Goal: Task Accomplishment & Management: Complete application form

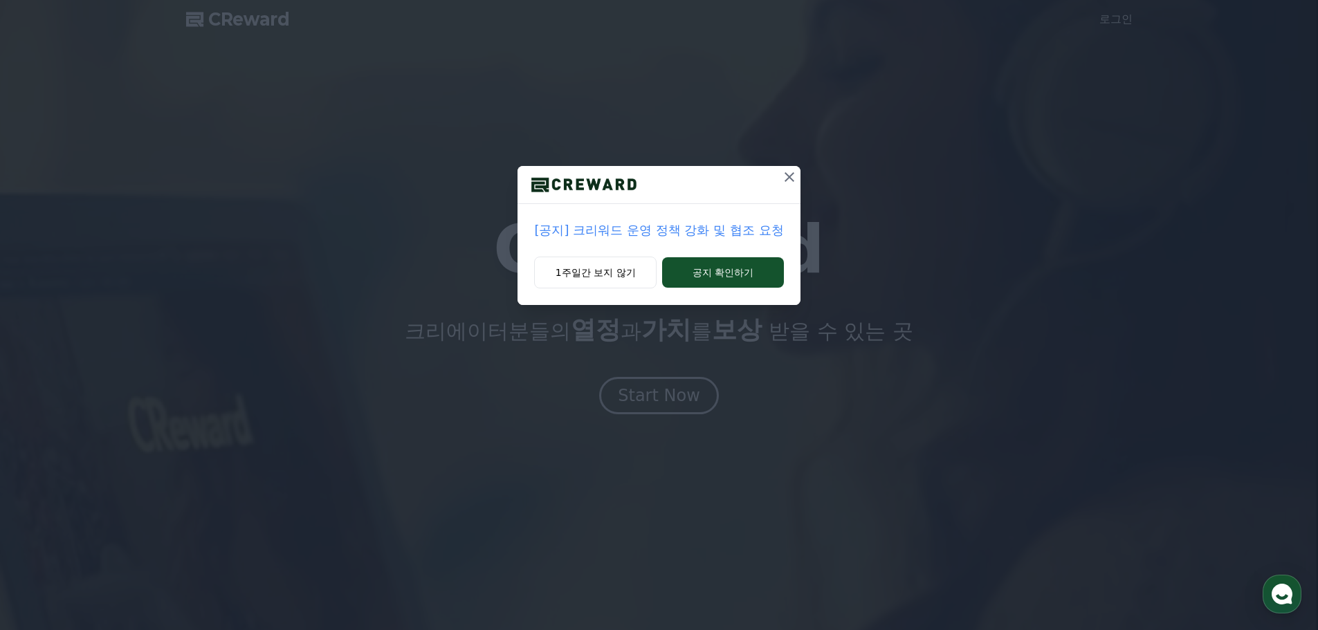
click at [792, 172] on icon at bounding box center [789, 177] width 17 height 17
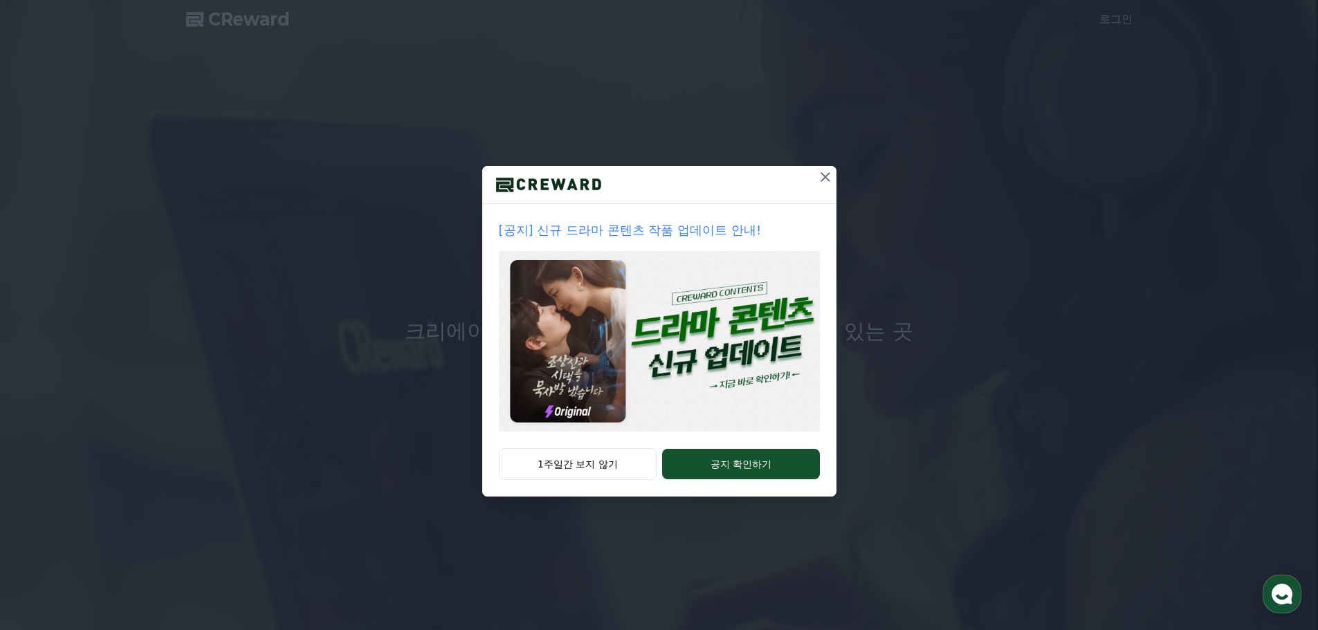
click at [833, 176] on icon at bounding box center [825, 177] width 17 height 17
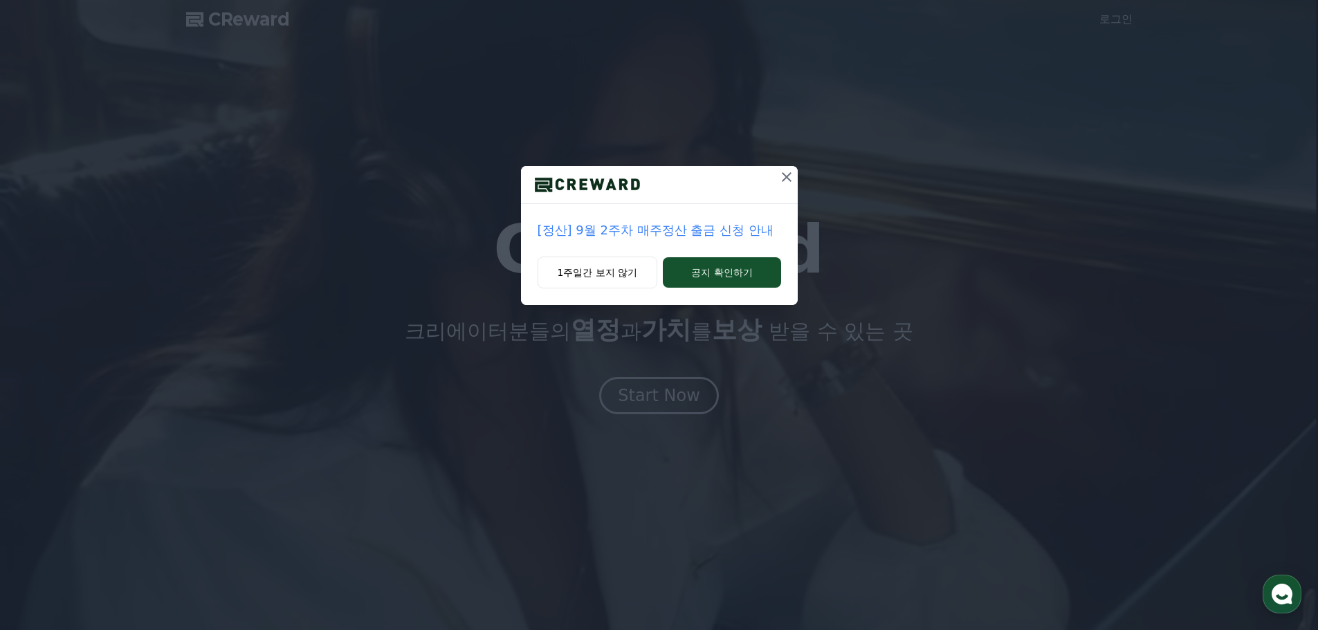
click at [788, 180] on icon at bounding box center [787, 177] width 17 height 17
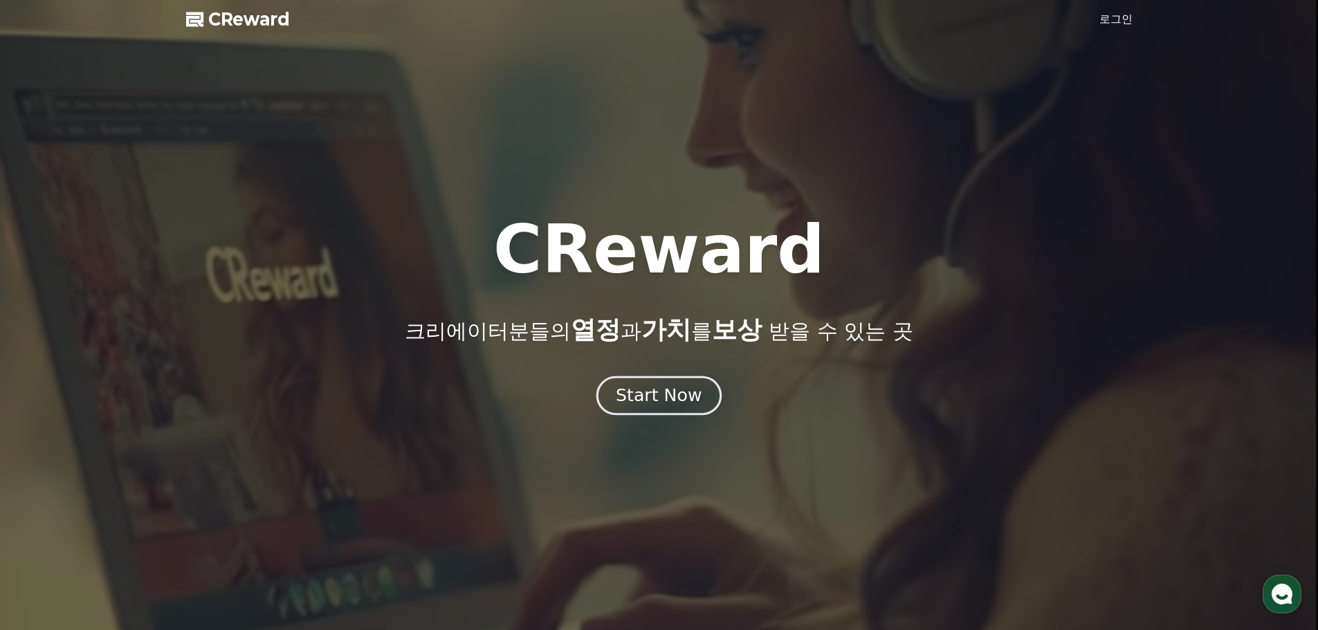
click at [628, 408] on button "Start Now" at bounding box center [659, 395] width 125 height 39
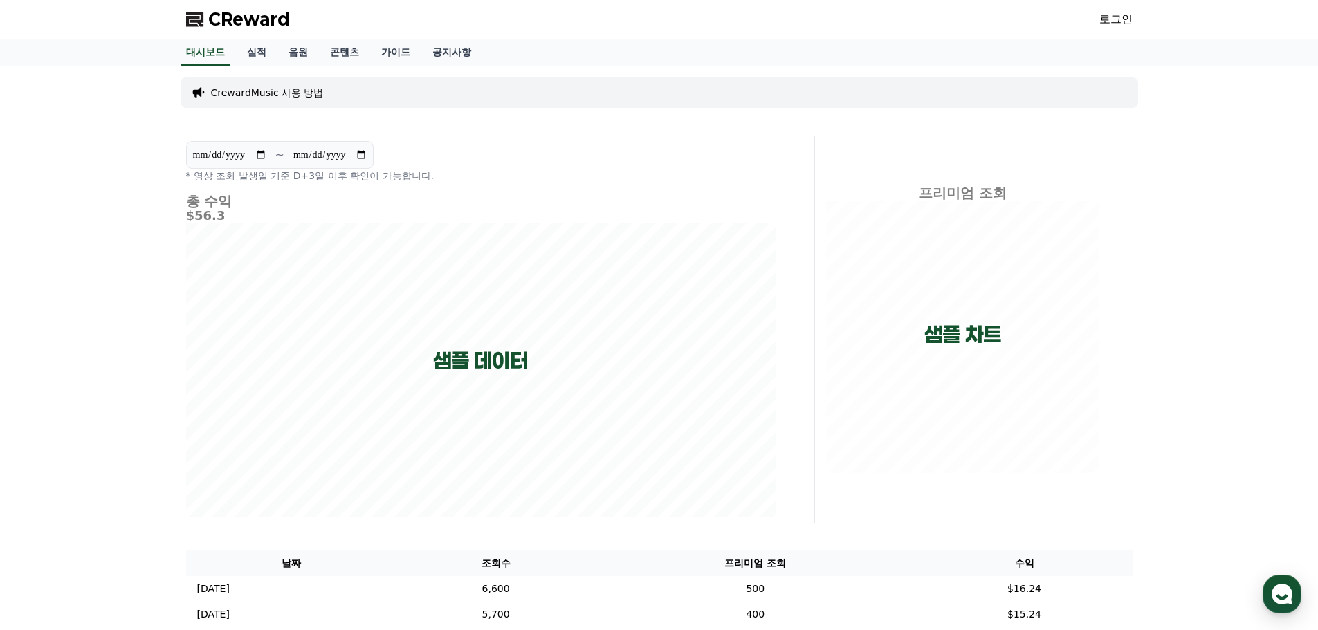
click at [1115, 24] on link "로그인" at bounding box center [1116, 19] width 33 height 17
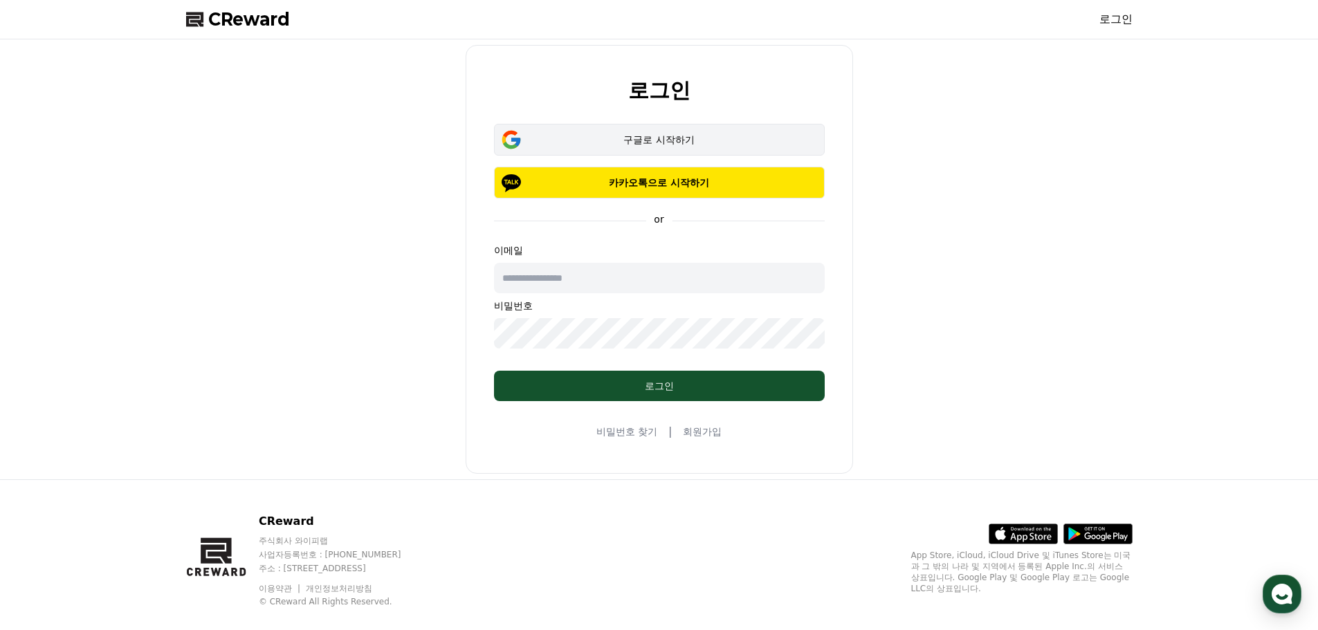
click at [717, 136] on div "구글로 시작하기" at bounding box center [659, 140] width 291 height 14
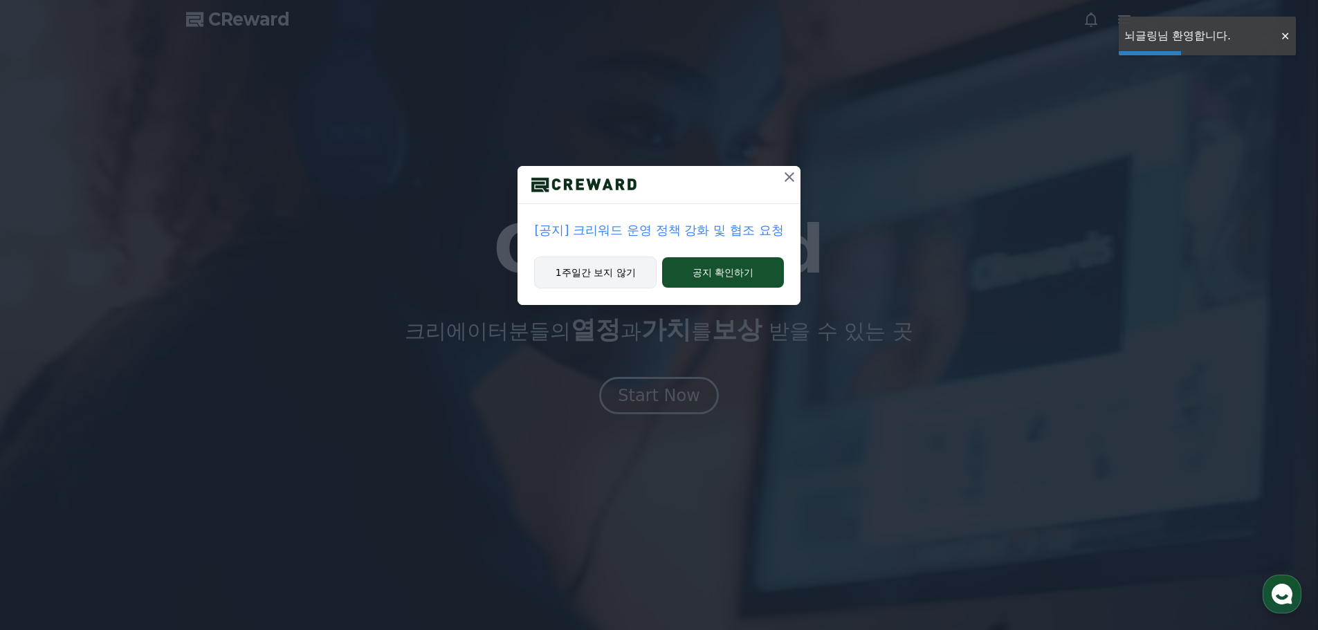
click at [610, 273] on button "1주일간 보지 않기" at bounding box center [595, 273] width 122 height 32
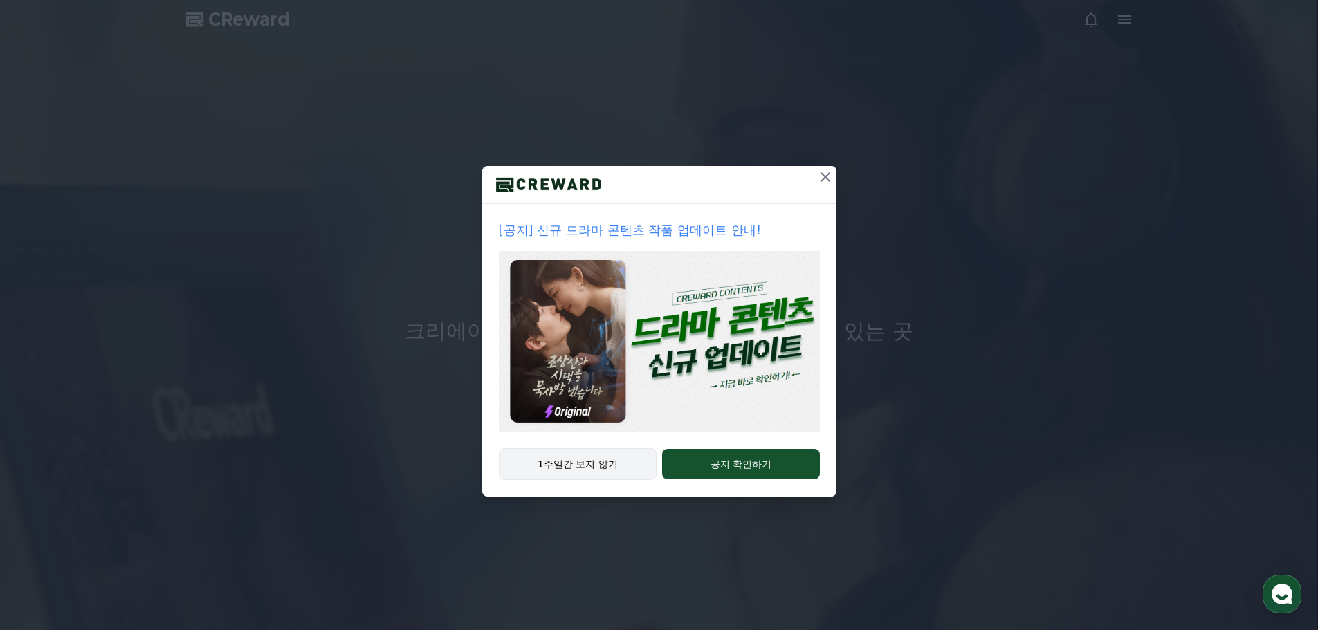
click at [593, 475] on button "1주일간 보지 않기" at bounding box center [578, 464] width 158 height 32
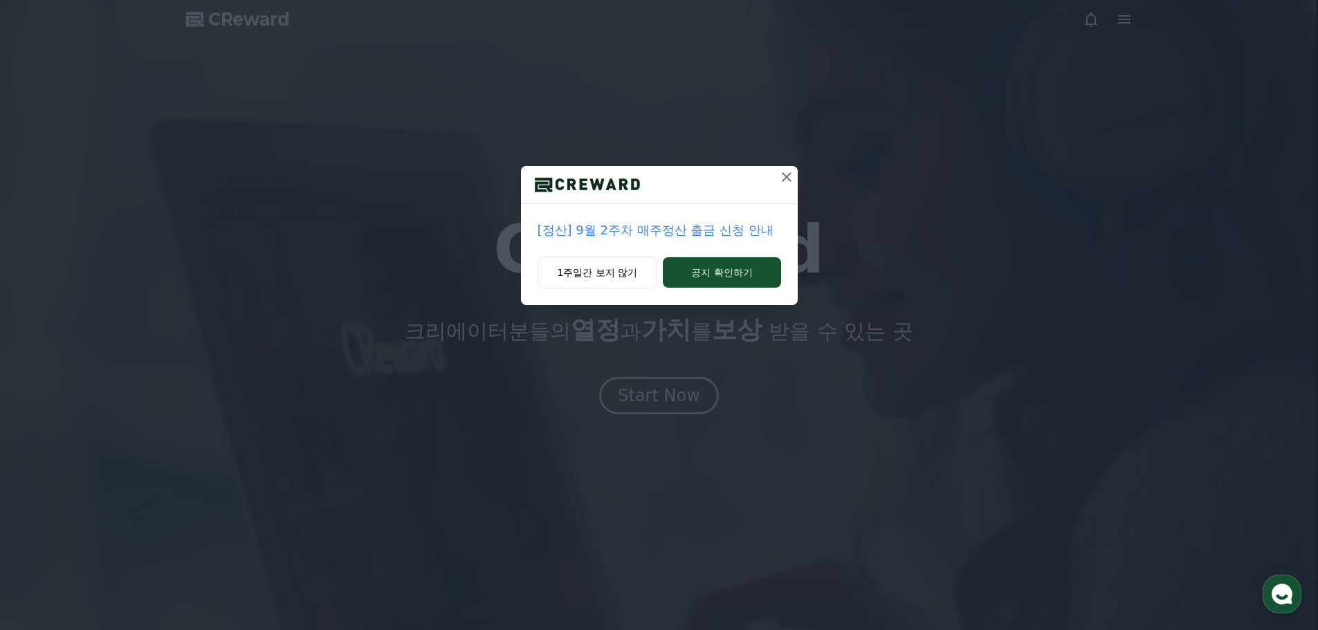
click at [784, 176] on icon at bounding box center [787, 177] width 17 height 17
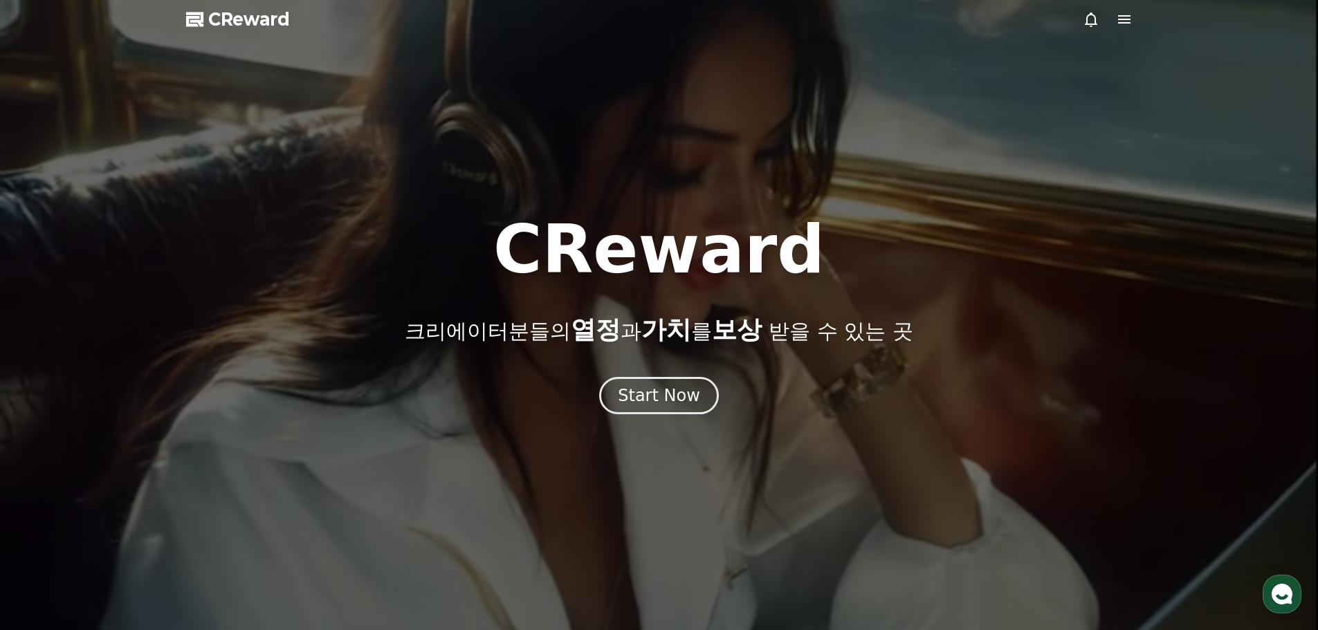
click at [1122, 24] on icon at bounding box center [1124, 19] width 12 height 8
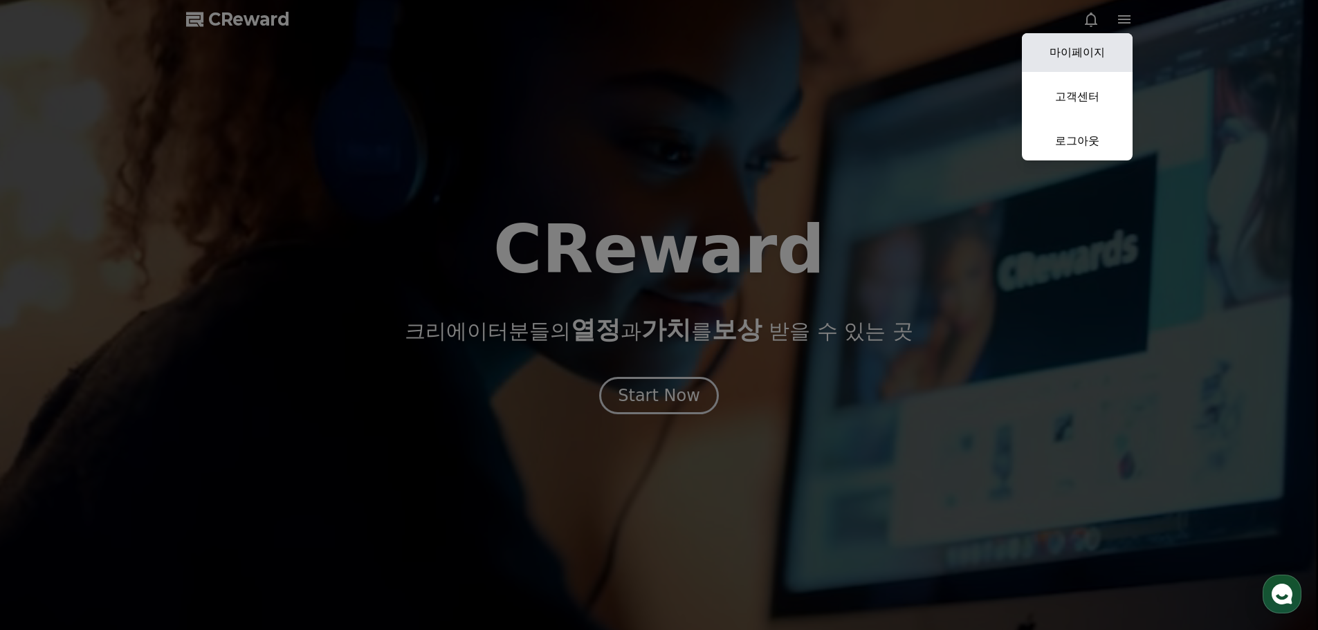
click at [1091, 54] on link "마이페이지" at bounding box center [1077, 52] width 111 height 39
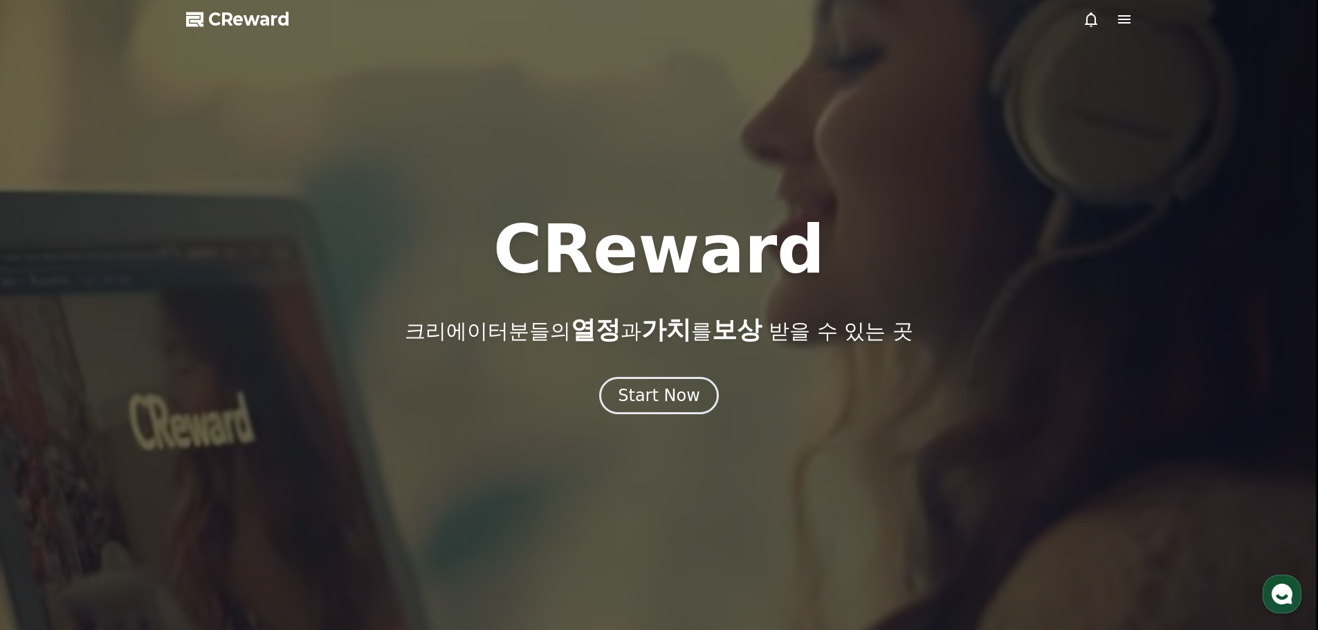
select select "**********"
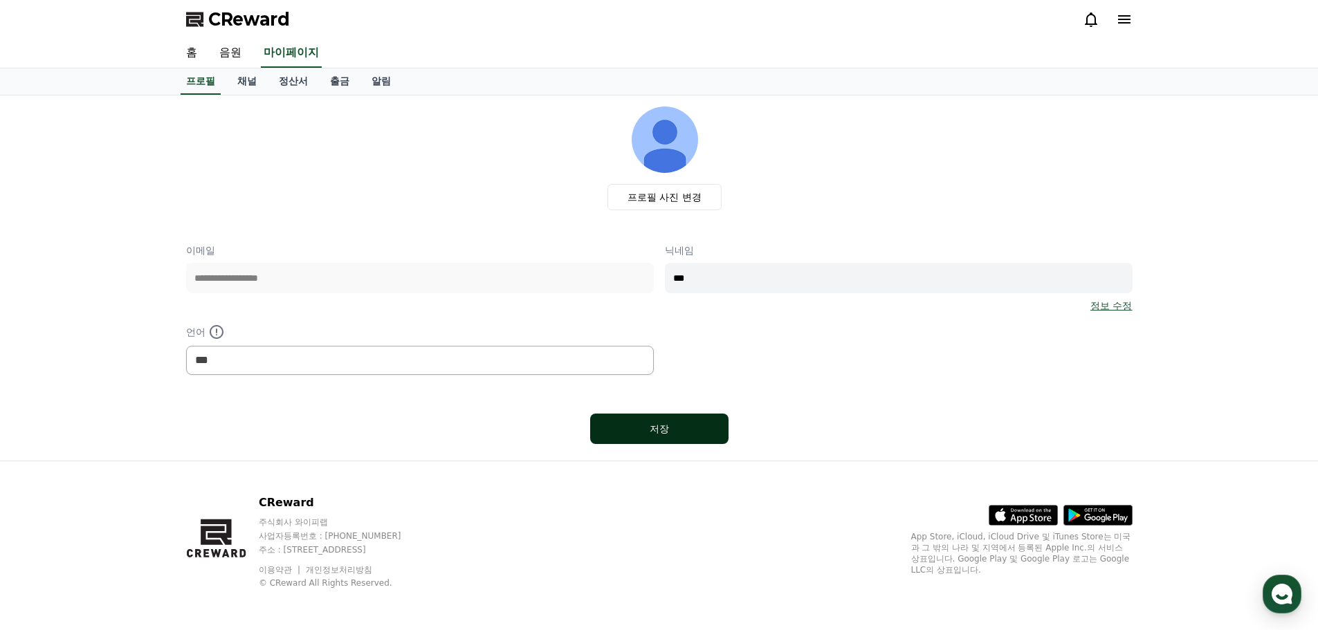
click at [663, 425] on div "저장" at bounding box center [659, 429] width 83 height 14
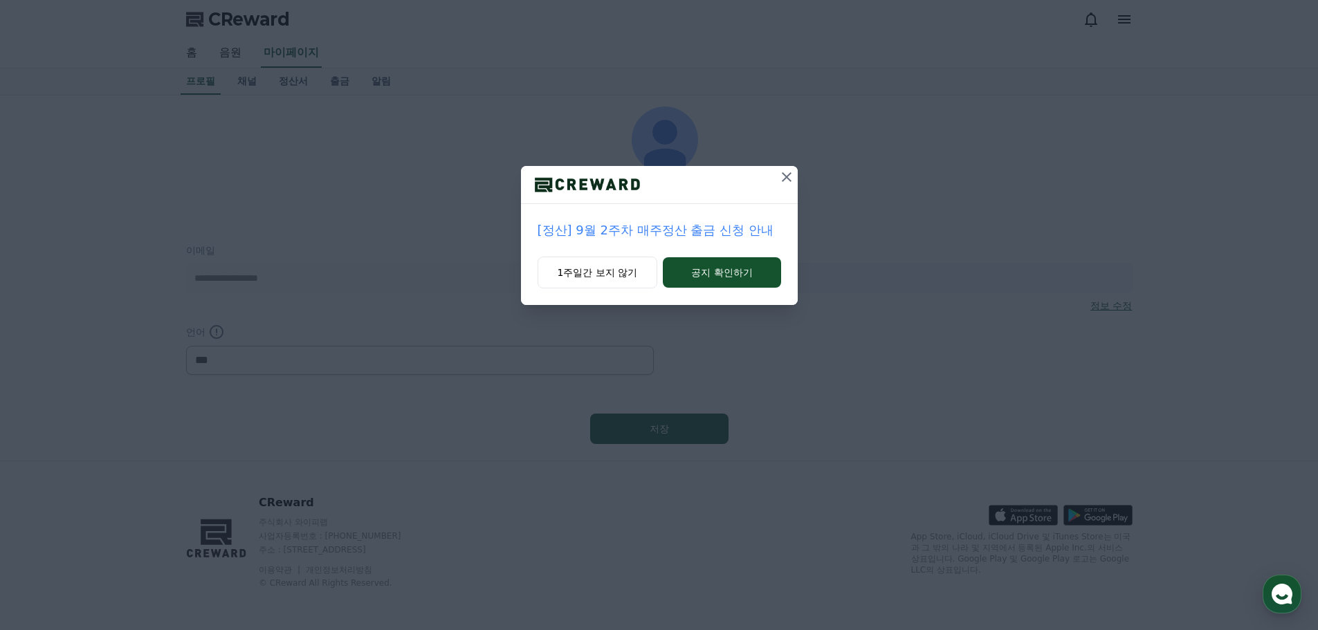
select select "**********"
click at [795, 173] on button at bounding box center [787, 177] width 22 height 22
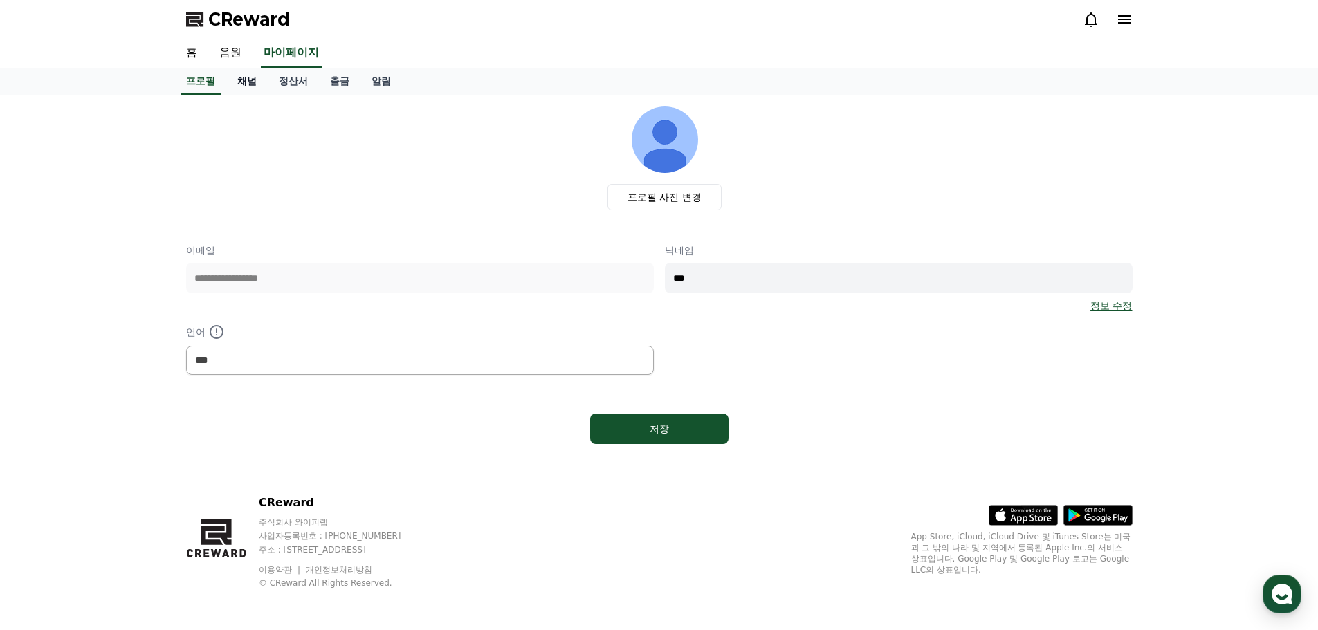
click at [253, 75] on link "채널" at bounding box center [247, 82] width 42 height 26
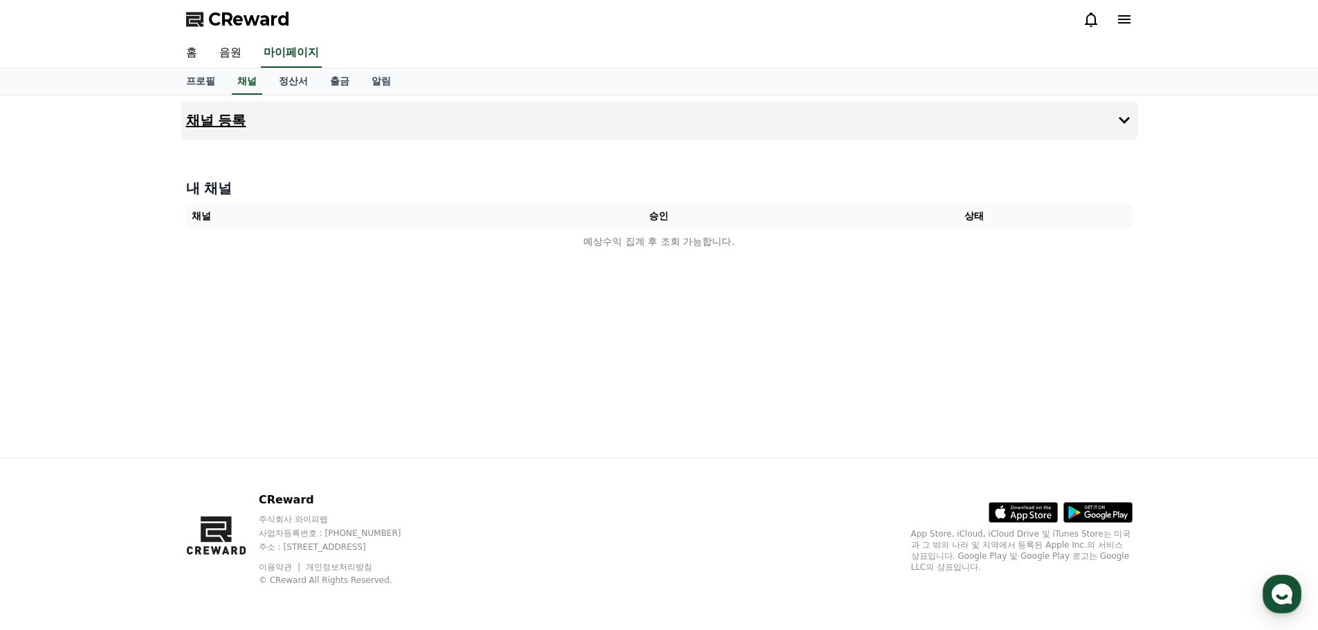
click at [593, 113] on button "채널 등록" at bounding box center [660, 120] width 958 height 39
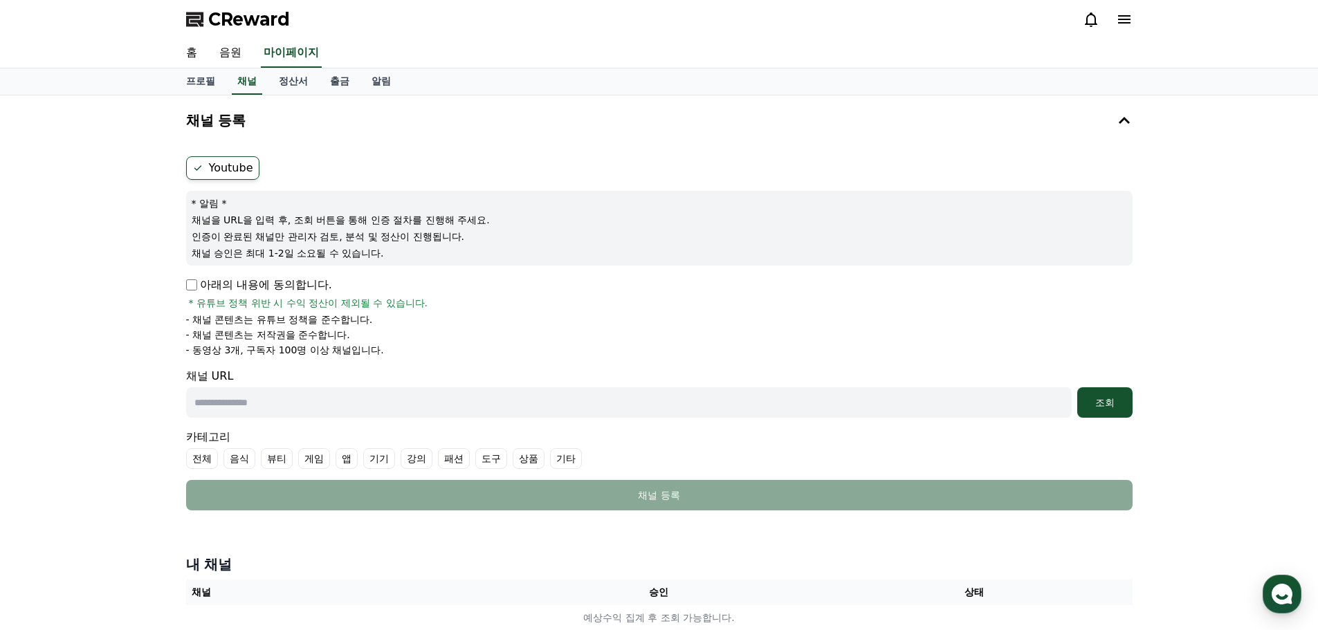
click at [194, 279] on form "Youtube * 알림 * 채널을 URL을 입력 후, 조회 버튼을 통해 인증 절차를 진행해 주세요. 인증이 완료된 채널만 관리자 검토, 분석 …" at bounding box center [659, 333] width 947 height 354
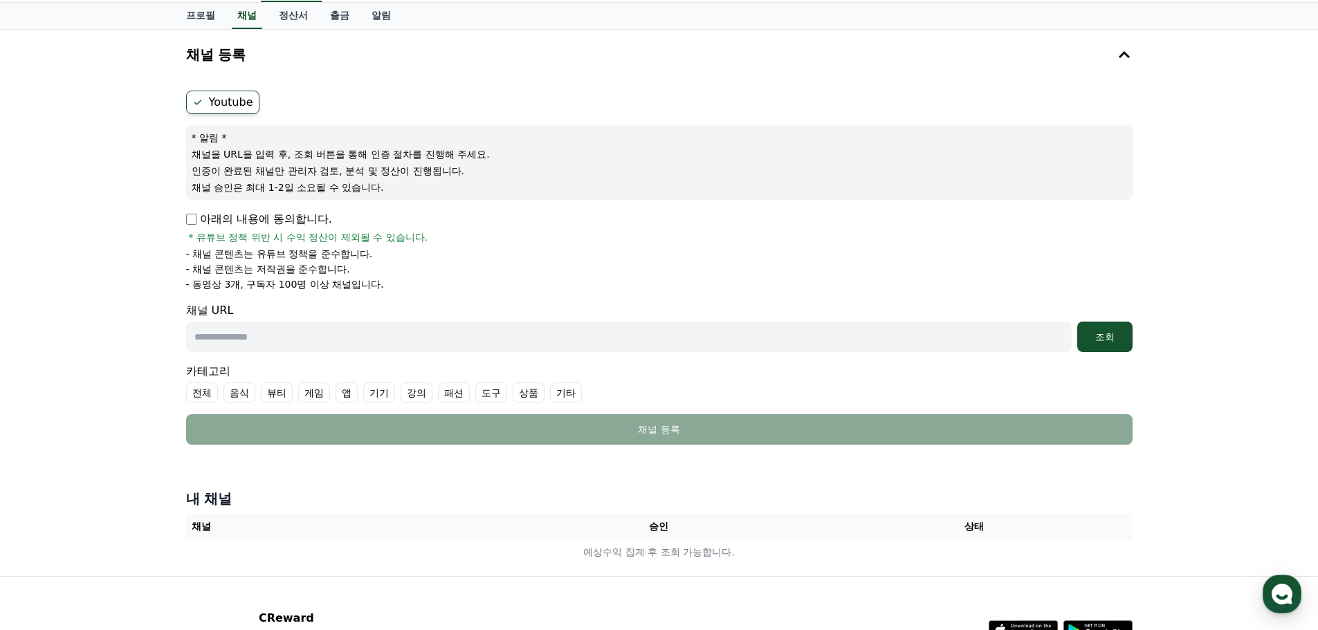
scroll to position [69, 0]
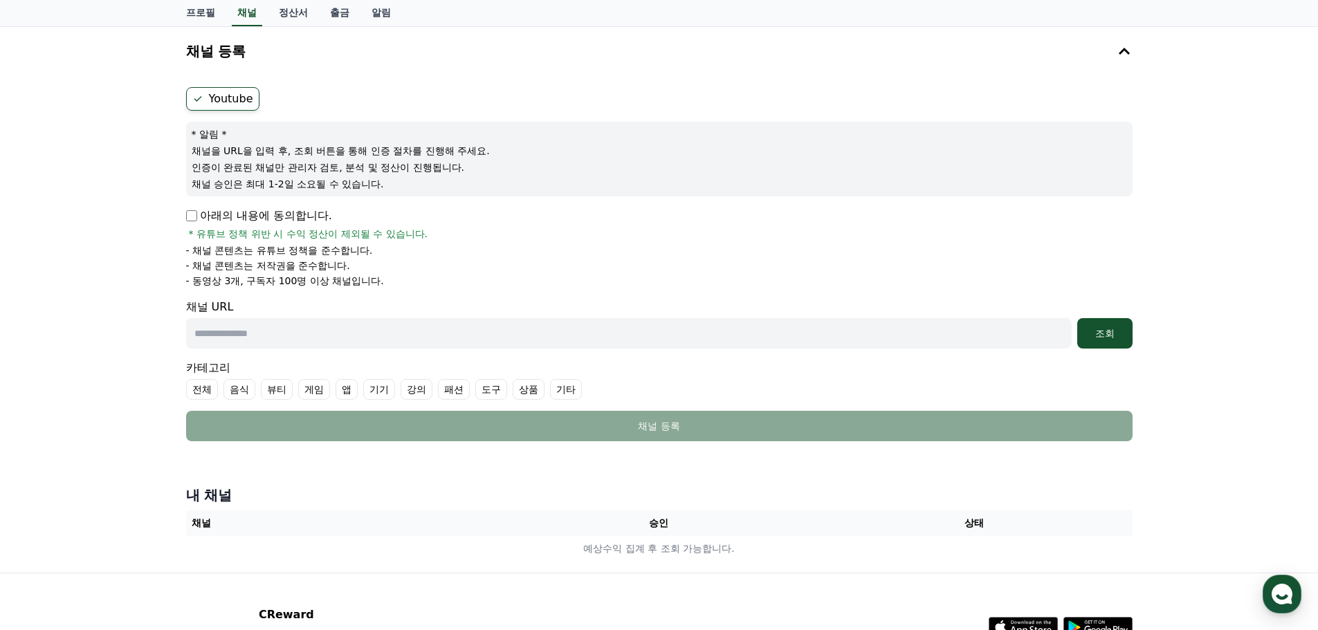
click at [366, 334] on input "text" at bounding box center [629, 333] width 886 height 30
click at [310, 331] on input "text" at bounding box center [629, 333] width 886 height 30
paste input "**********"
type input "**********"
click at [1104, 338] on div "조회" at bounding box center [1105, 334] width 44 height 14
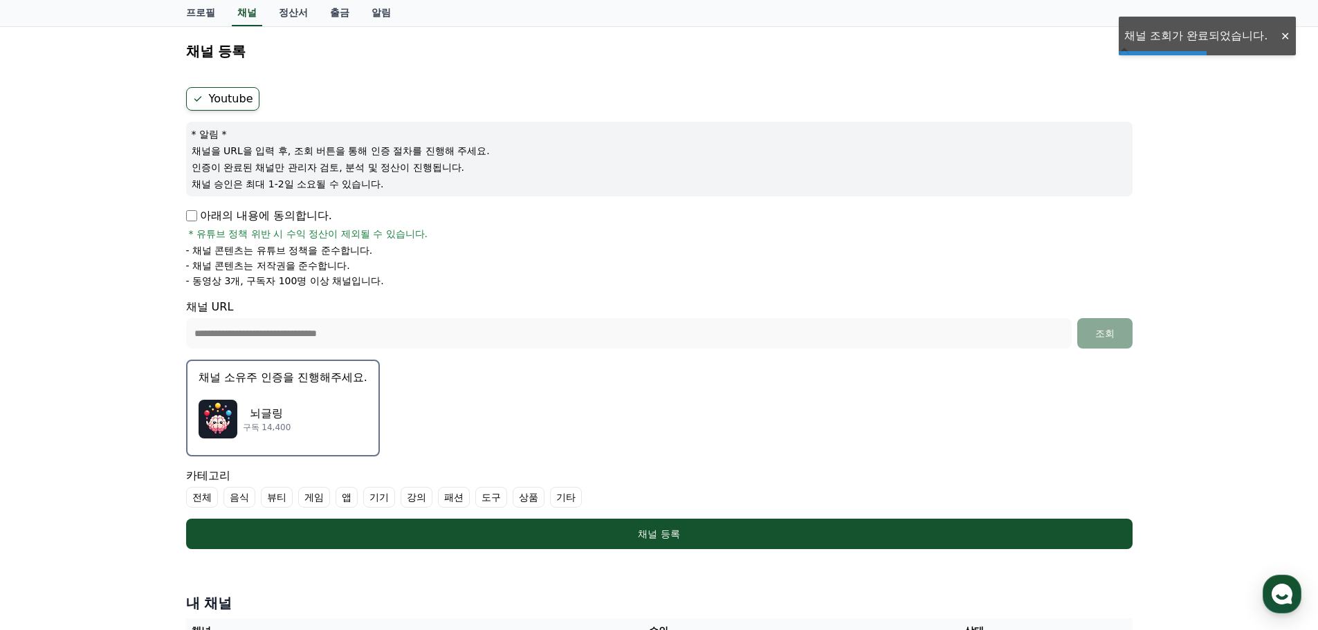
click at [263, 438] on div "뇌글링 구독 14,400" at bounding box center [283, 419] width 169 height 55
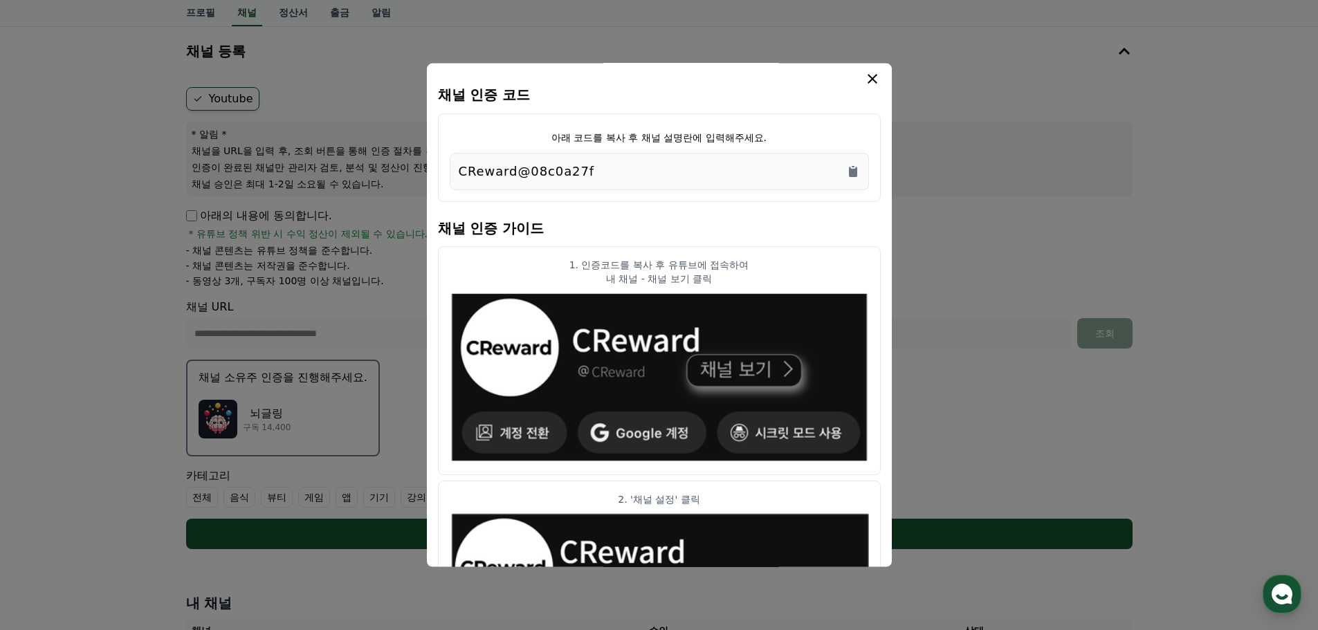
scroll to position [0, 0]
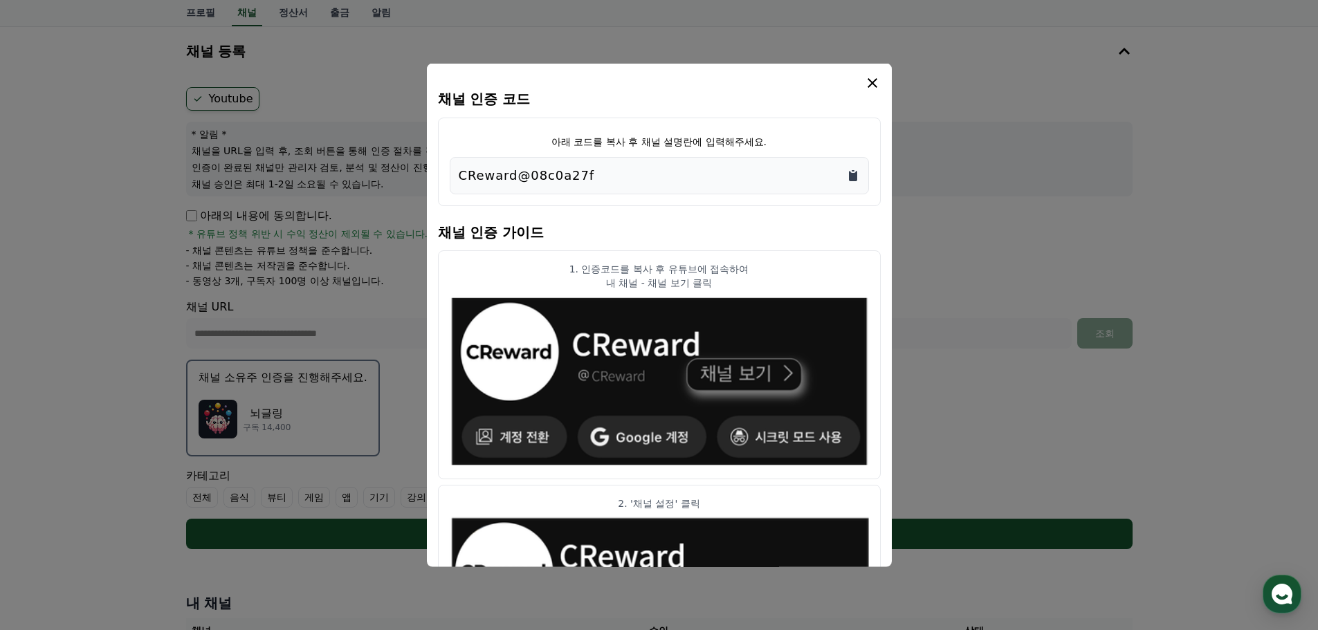
click at [850, 176] on icon "Copy to clipboard" at bounding box center [853, 175] width 8 height 10
click at [873, 87] on icon "modal" at bounding box center [872, 82] width 17 height 17
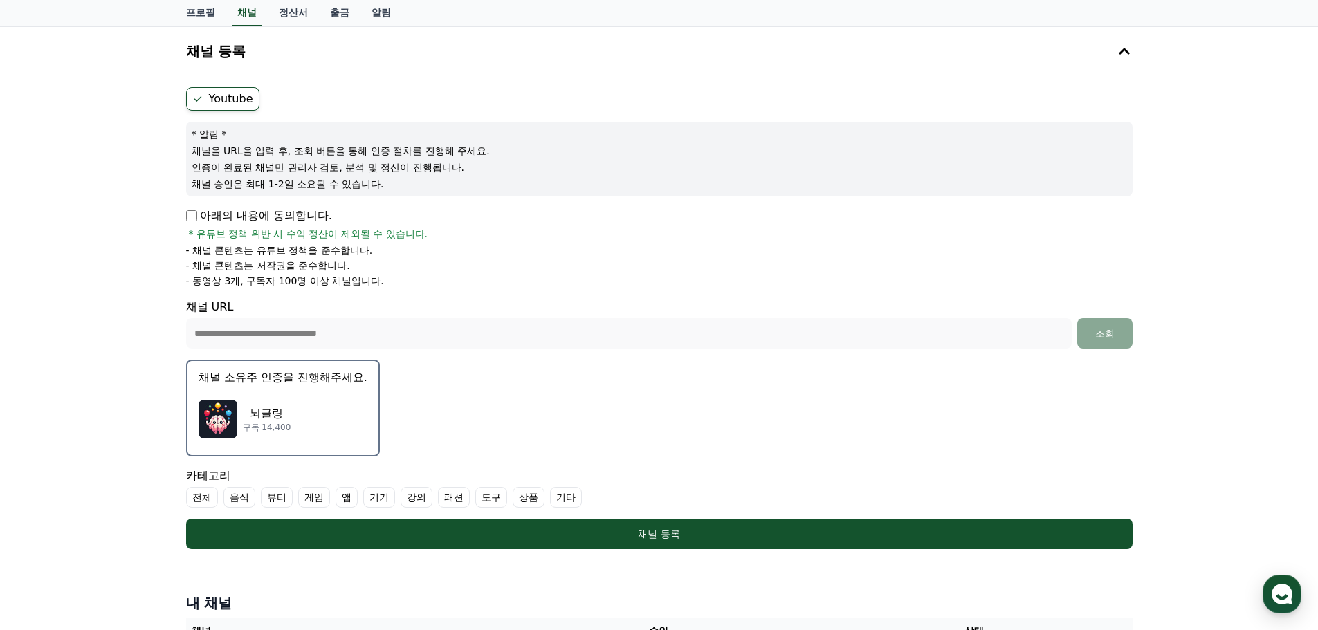
click at [264, 404] on div "뇌글링 구독 14,400" at bounding box center [283, 419] width 169 height 55
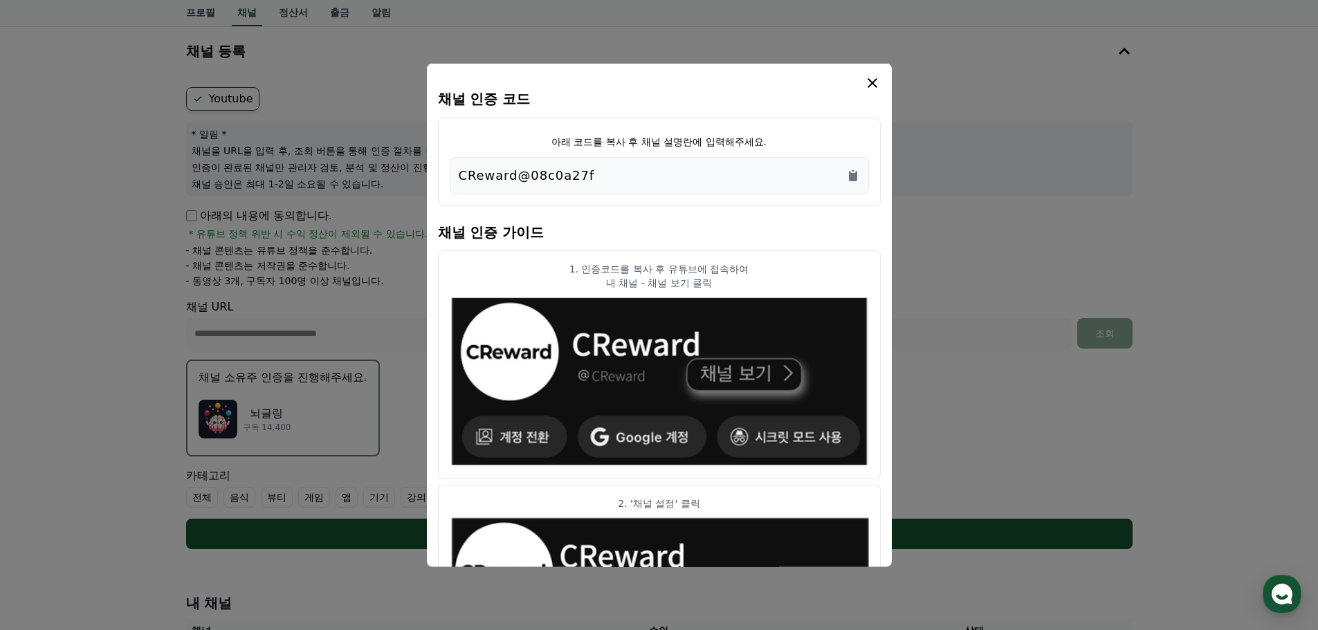
click at [594, 179] on div "CReward@08c0a27f" at bounding box center [659, 174] width 401 height 19
click at [855, 172] on icon "Copy to clipboard" at bounding box center [853, 175] width 8 height 10
click at [878, 82] on icon "modal" at bounding box center [872, 82] width 17 height 17
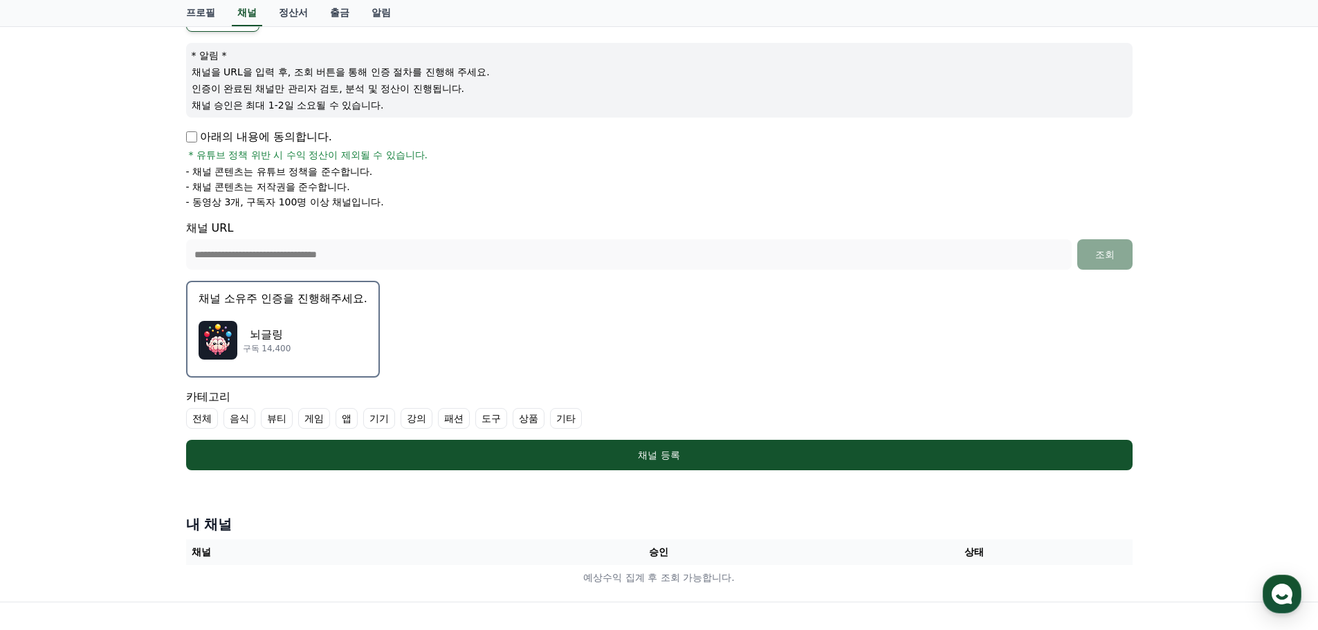
scroll to position [292, 0]
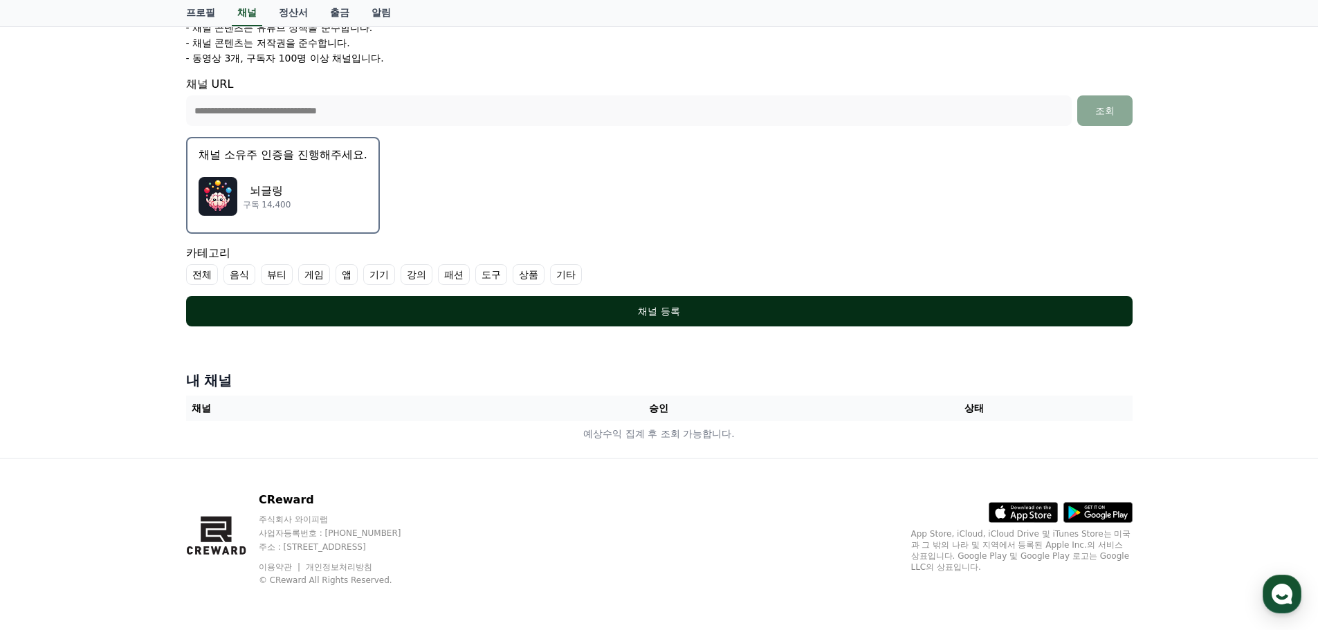
click at [644, 304] on button "채널 등록" at bounding box center [659, 311] width 947 height 30
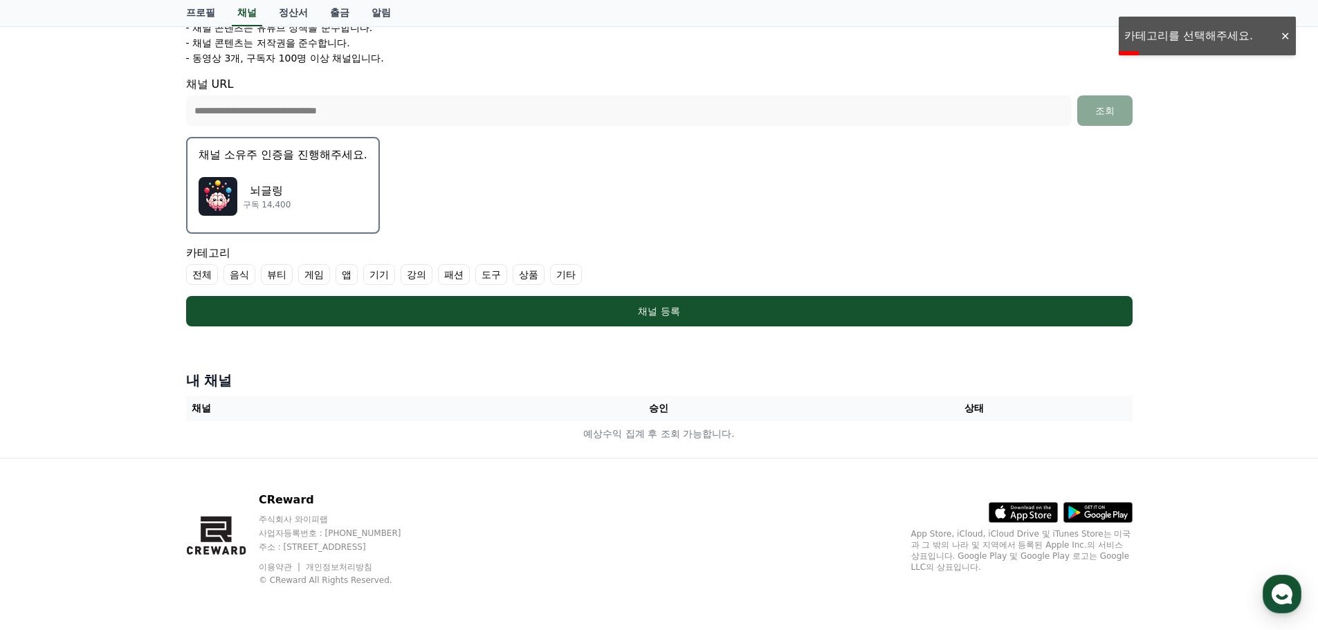
click at [565, 272] on label "기타" at bounding box center [566, 274] width 32 height 21
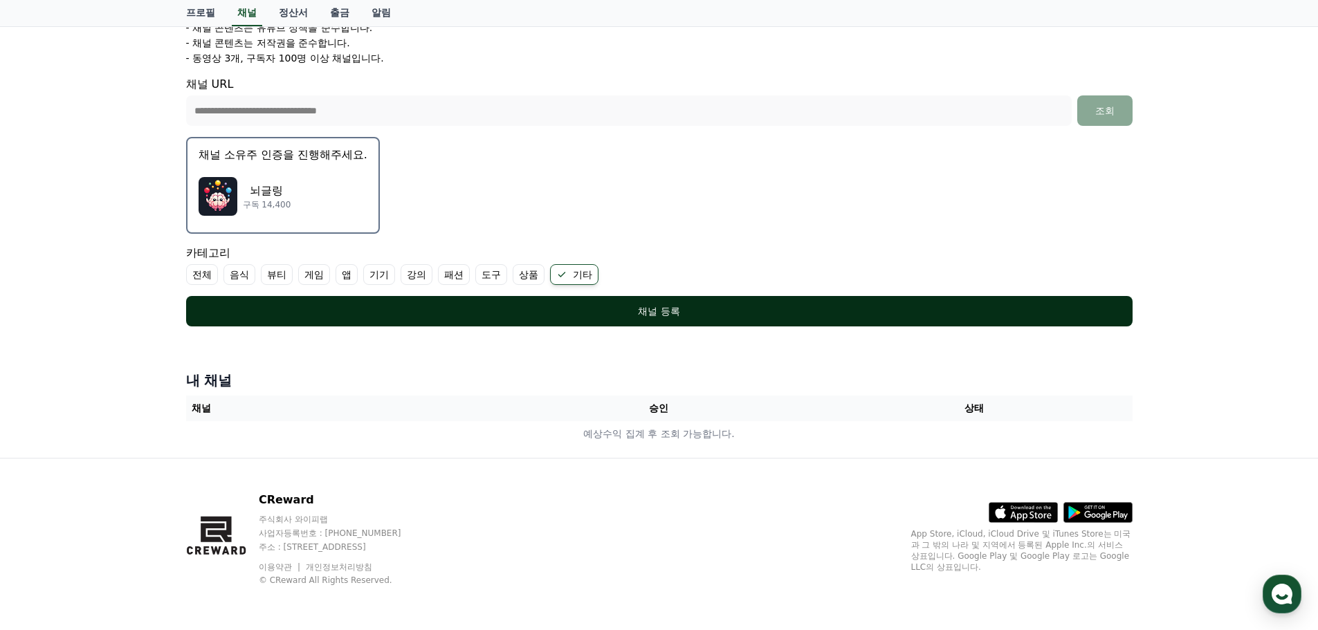
click at [680, 318] on div "채널 등록" at bounding box center [659, 311] width 891 height 14
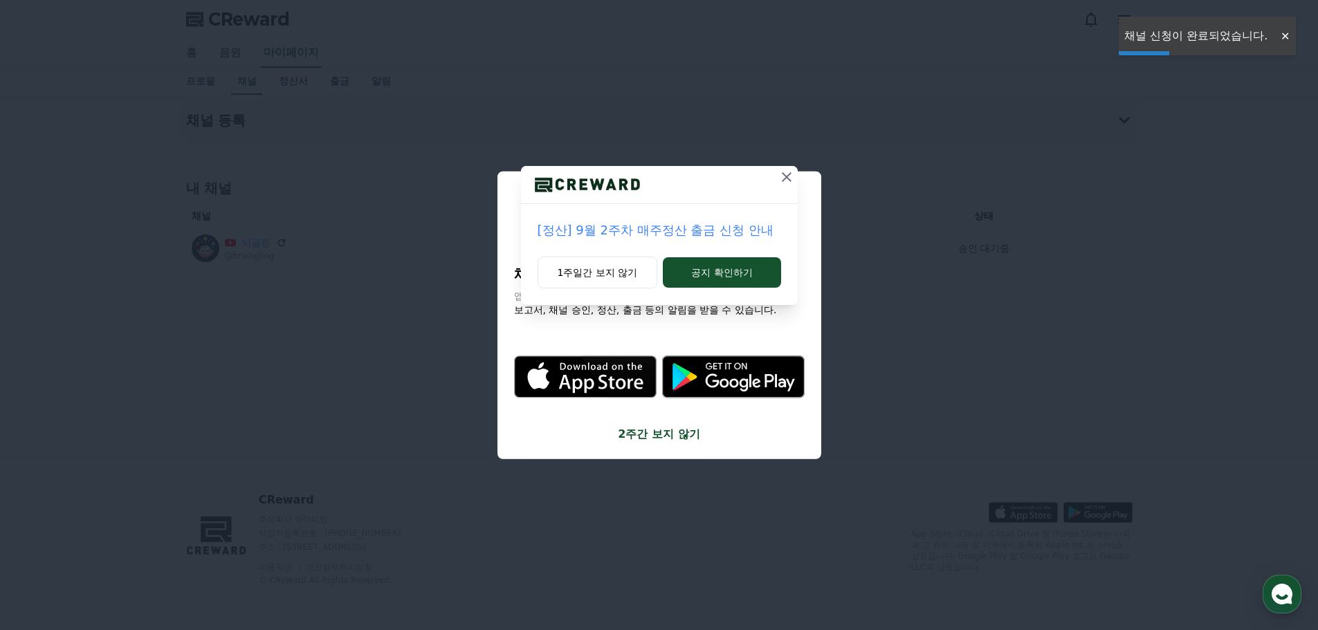
click at [786, 177] on icon at bounding box center [787, 177] width 10 height 10
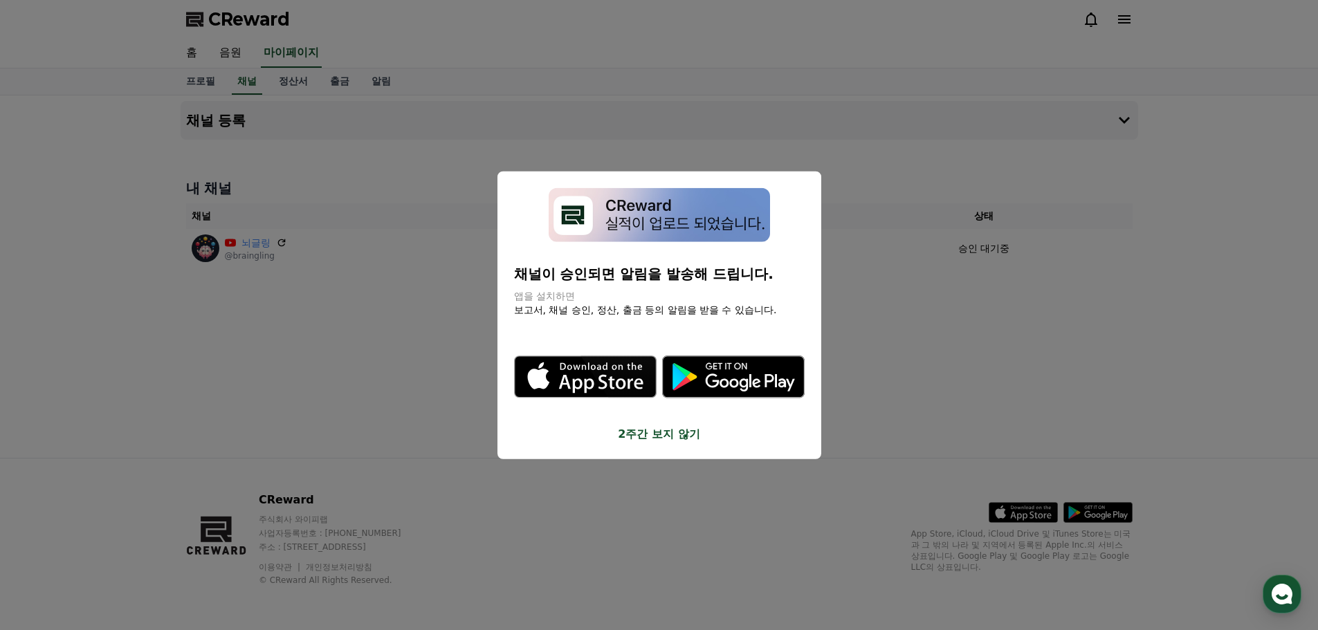
click at [637, 439] on button "2주간 보지 않기" at bounding box center [659, 434] width 291 height 17
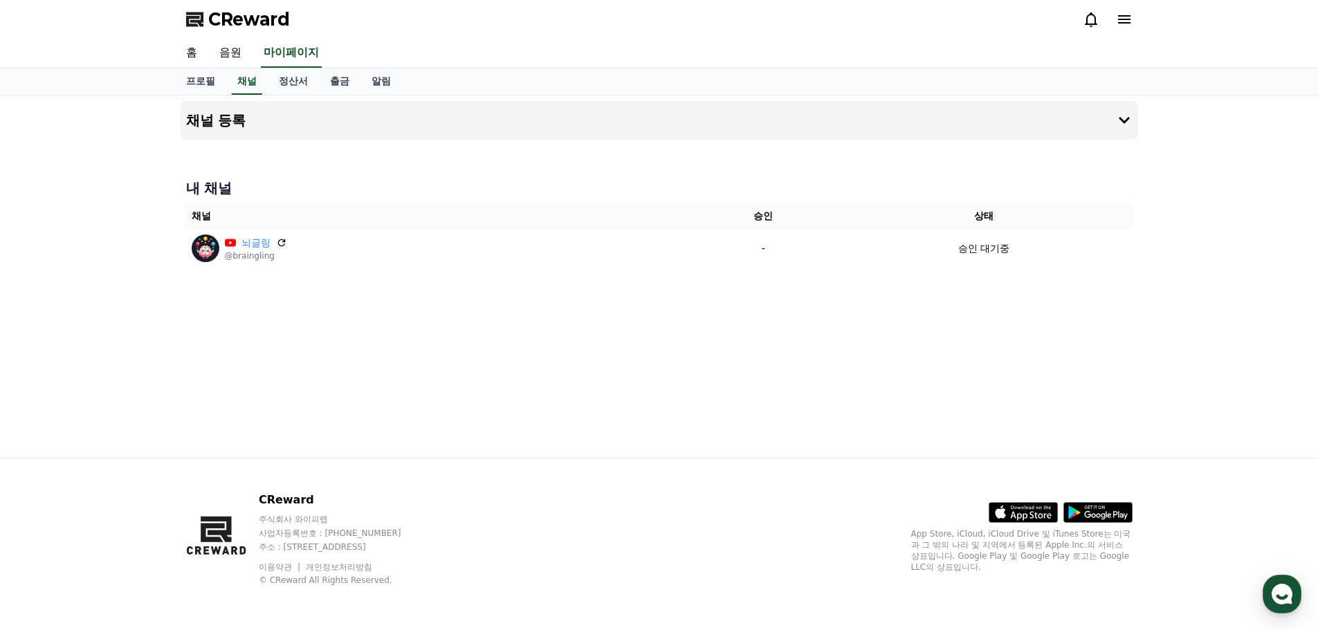
click at [222, 349] on div "채널 등록 내 채널 채널 승인 상태 뇌글링 @braingling - 승인 대기중" at bounding box center [659, 277] width 969 height 363
